Goal: Book appointment/travel/reservation

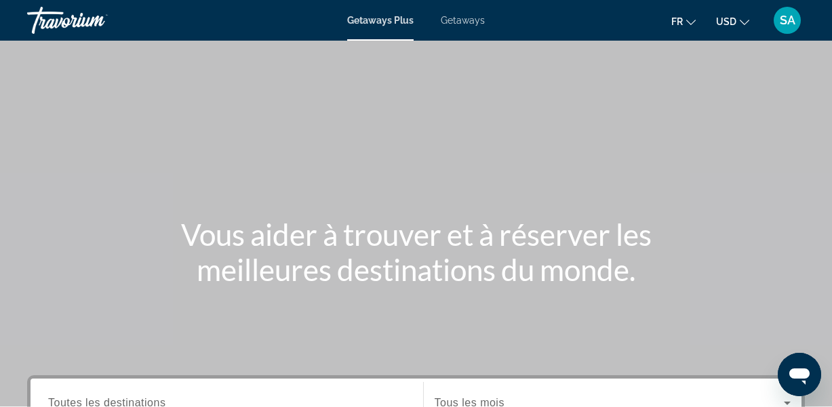
click at [461, 25] on span "Getaways" at bounding box center [463, 20] width 44 height 11
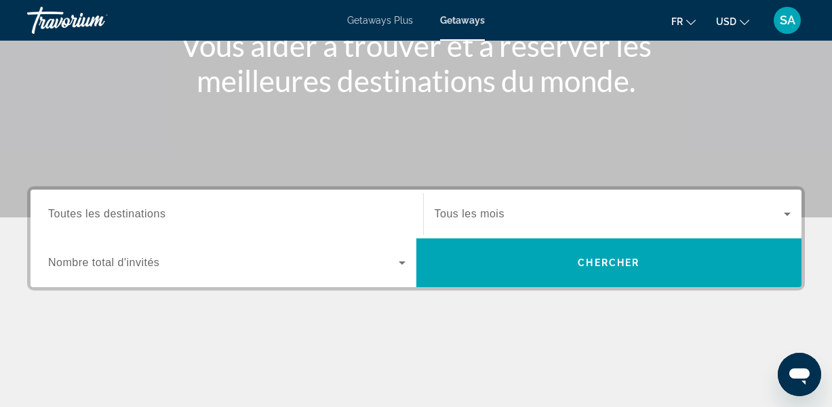
scroll to position [192, 0]
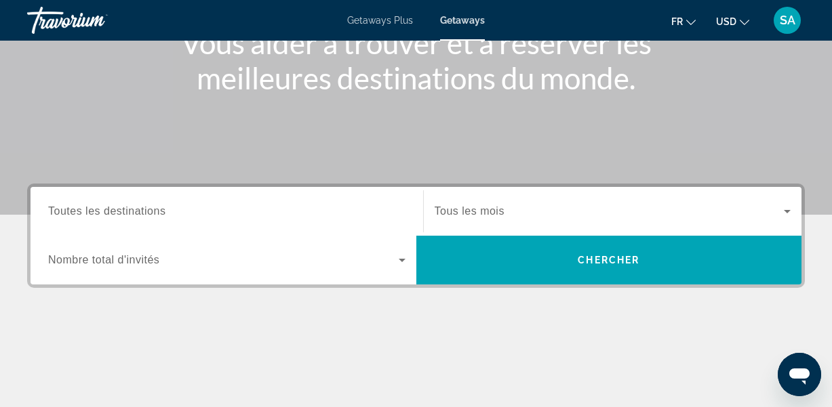
click at [157, 214] on span "Toutes les destinations" at bounding box center [106, 211] width 117 height 12
click at [157, 214] on input "Destination Toutes les destinations" at bounding box center [226, 212] width 357 height 16
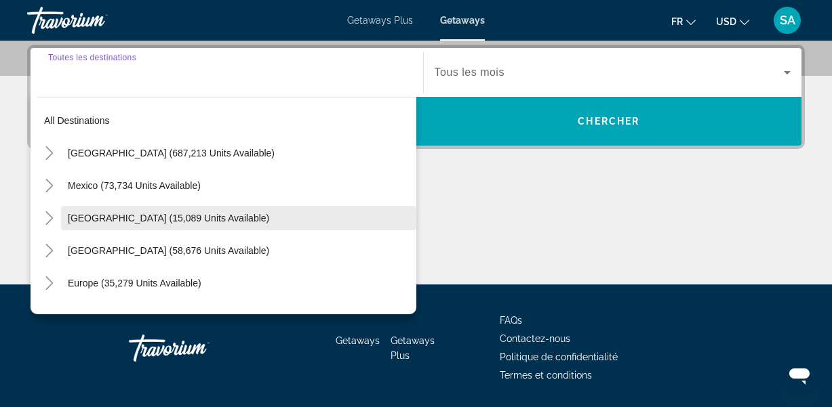
scroll to position [332, 0]
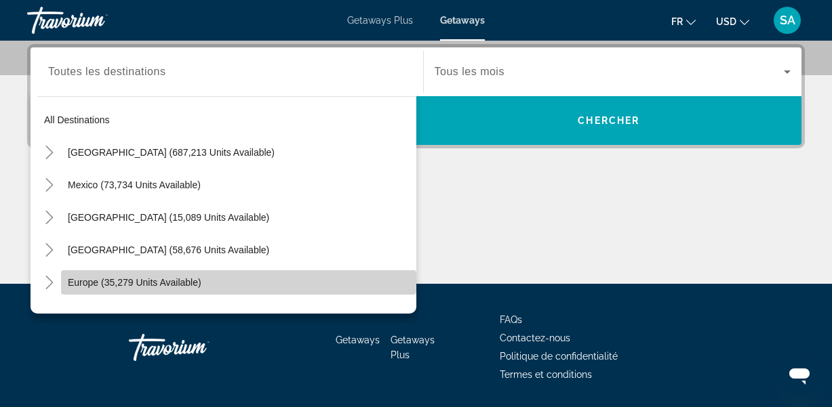
click at [81, 281] on span "Europe (35,279 units available)" at bounding box center [135, 282] width 134 height 11
type input "**********"
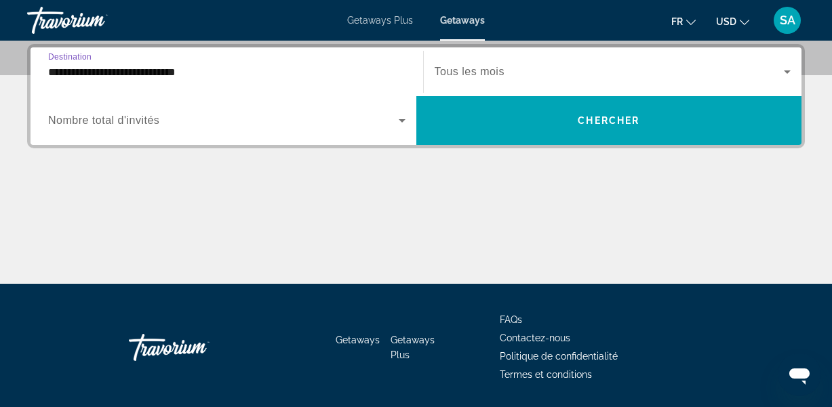
click at [226, 128] on span "Search widget" at bounding box center [223, 121] width 351 height 16
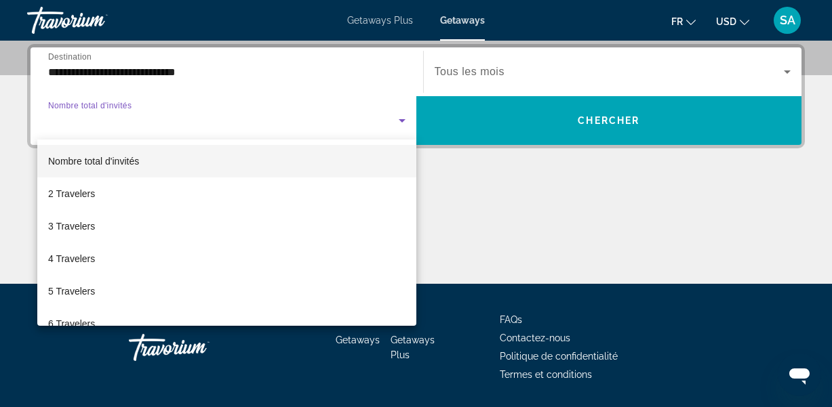
click at [532, 71] on div at bounding box center [416, 203] width 832 height 407
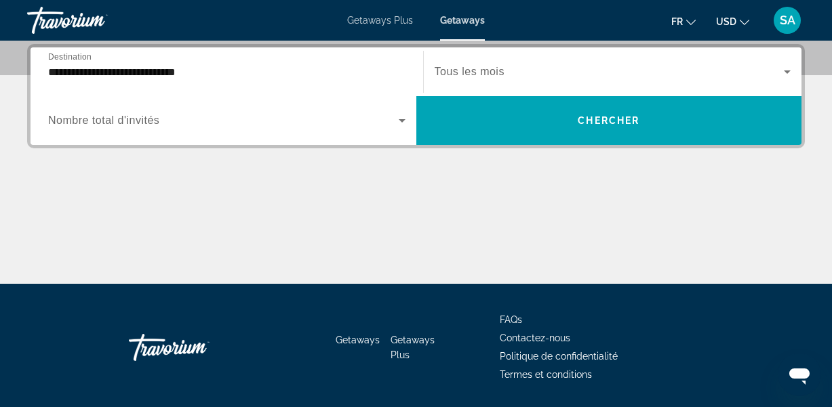
click at [480, 87] on div "Search widget" at bounding box center [613, 72] width 357 height 38
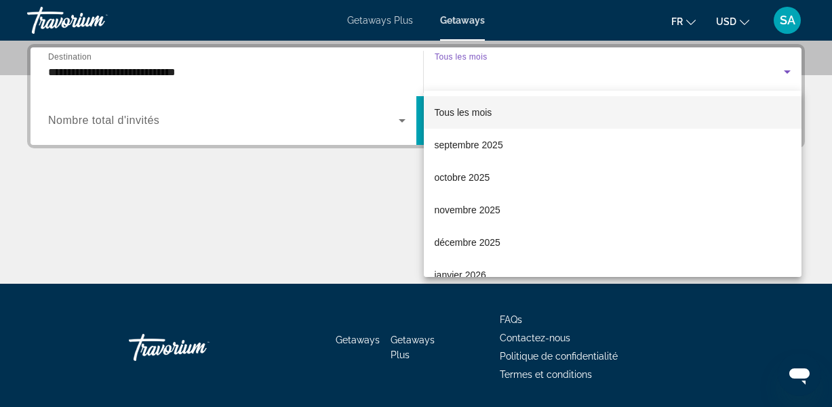
drag, startPoint x: 784, startPoint y: 104, endPoint x: 801, endPoint y: 169, distance: 67.3
click at [801, 169] on div "Tous les mois septembre 2025 octobre 2025 novembre 2025 décembre 2025 janvier 2…" at bounding box center [416, 203] width 832 height 407
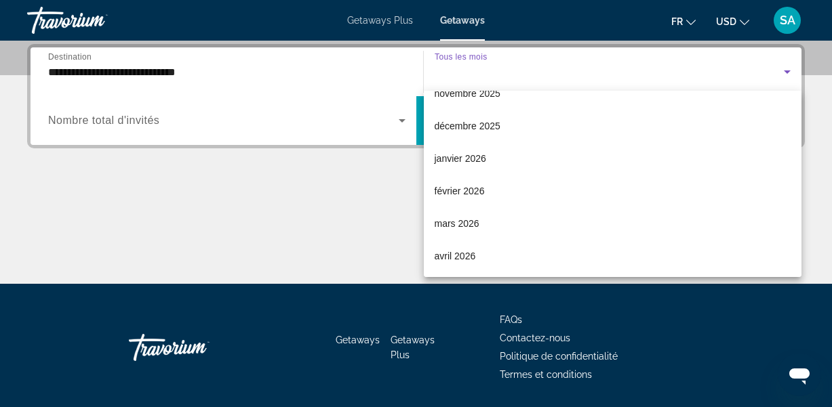
drag, startPoint x: 799, startPoint y: 159, endPoint x: 773, endPoint y: 287, distance: 130.0
click at [773, 287] on div "Tous les mois septembre 2025 octobre 2025 novembre 2025 décembre 2025 janvier 2…" at bounding box center [416, 203] width 832 height 407
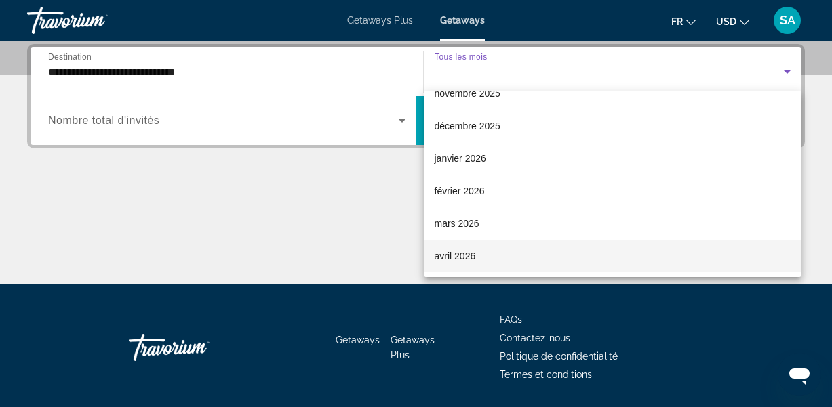
scroll to position [127, 0]
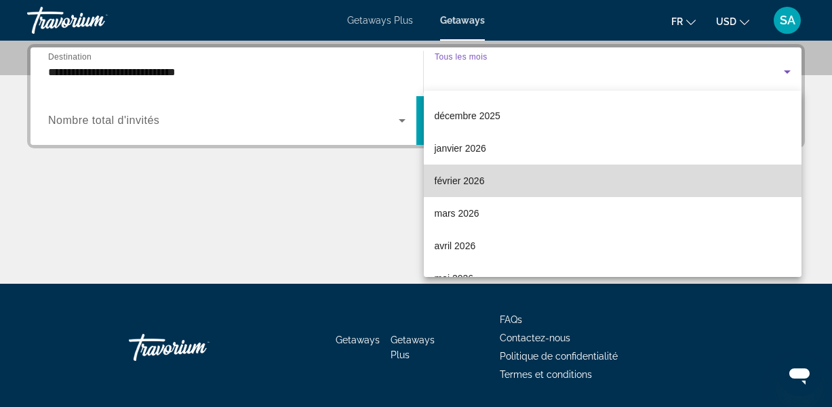
click at [481, 182] on span "février 2026" at bounding box center [460, 181] width 50 height 16
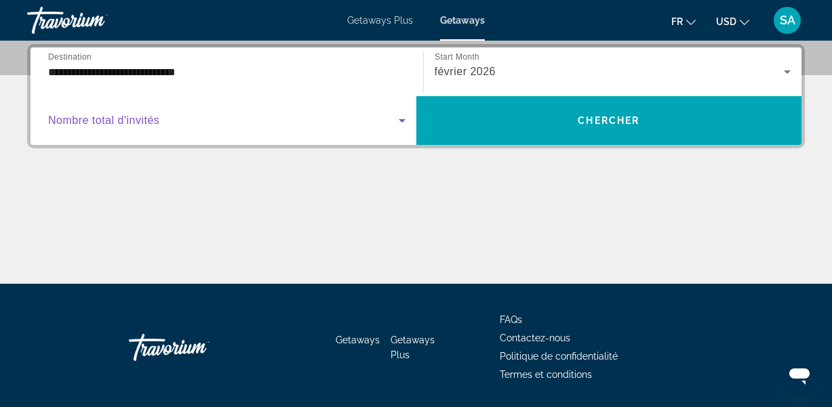
click at [325, 122] on span "Search widget" at bounding box center [223, 121] width 351 height 16
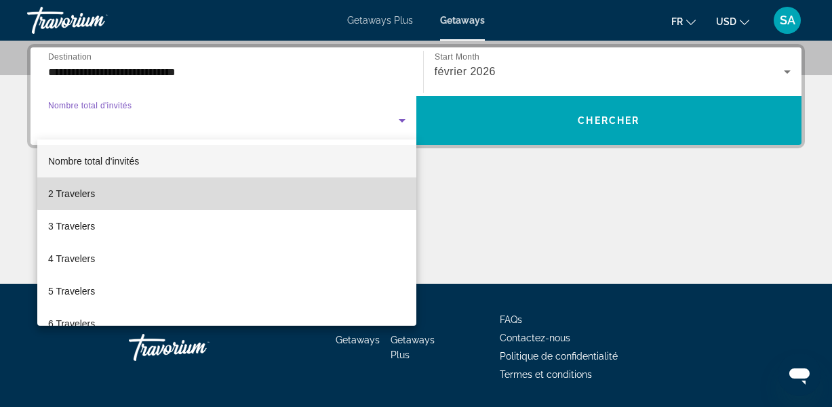
click at [299, 190] on mat-option "2 Travelers" at bounding box center [226, 194] width 379 height 33
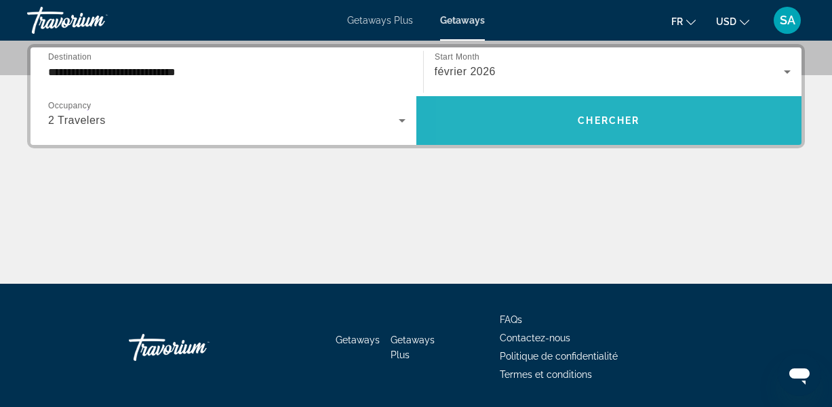
click at [534, 134] on span "Search widget" at bounding box center [609, 120] width 386 height 33
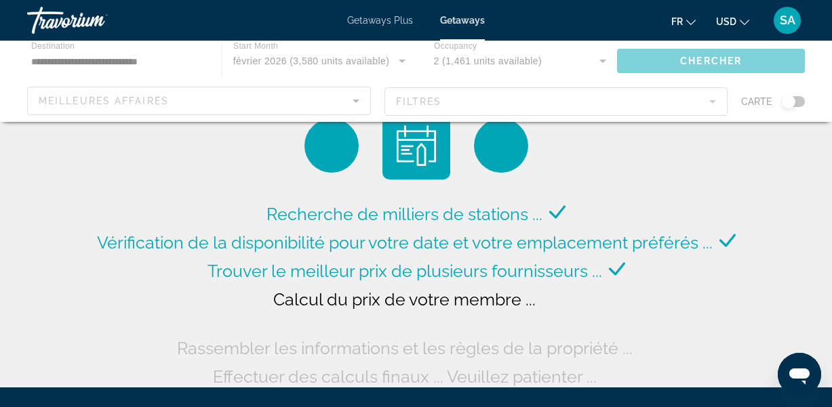
click at [743, 21] on icon "Change currency" at bounding box center [744, 22] width 9 height 9
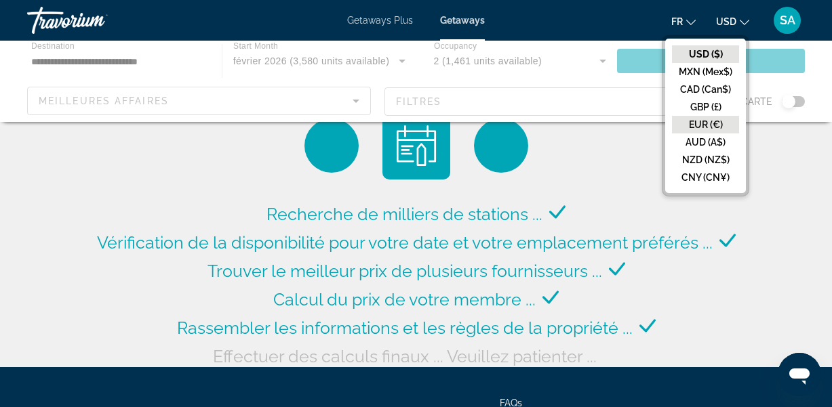
click at [715, 121] on button "EUR (€)" at bounding box center [705, 125] width 67 height 18
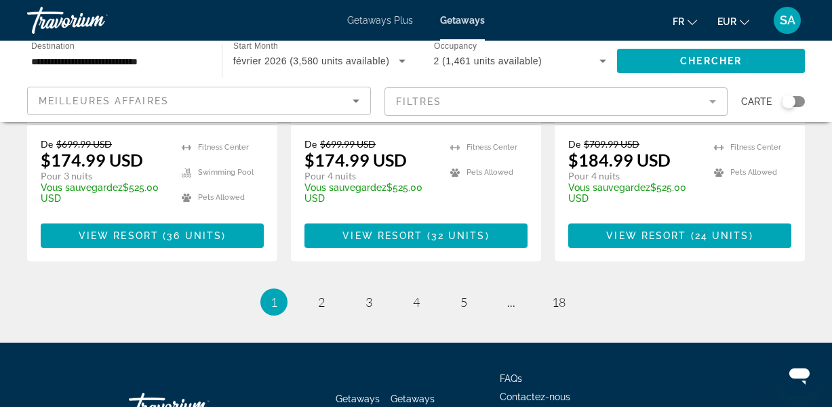
scroll to position [1952, 0]
